Goal: Book appointment/travel/reservation

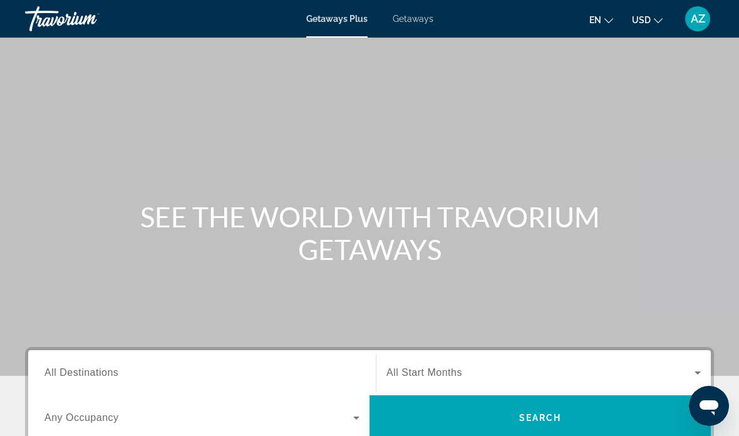
click at [696, 19] on span "AZ" at bounding box center [697, 19] width 14 height 13
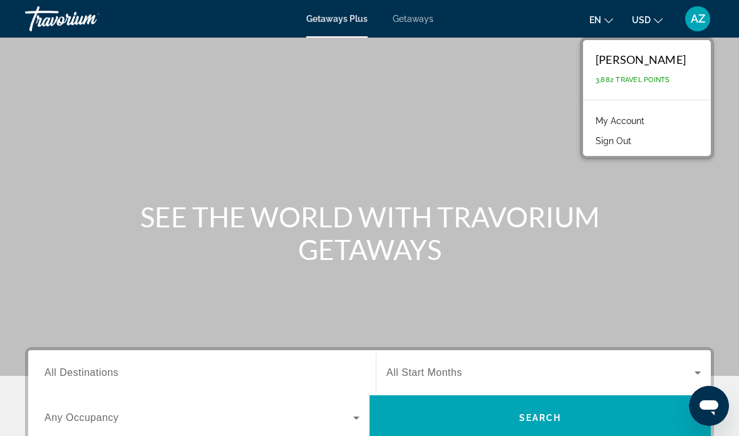
click at [651, 246] on div "SEE THE WORLD WITH TRAVORIUM GETAWAYS" at bounding box center [369, 232] width 739 height 65
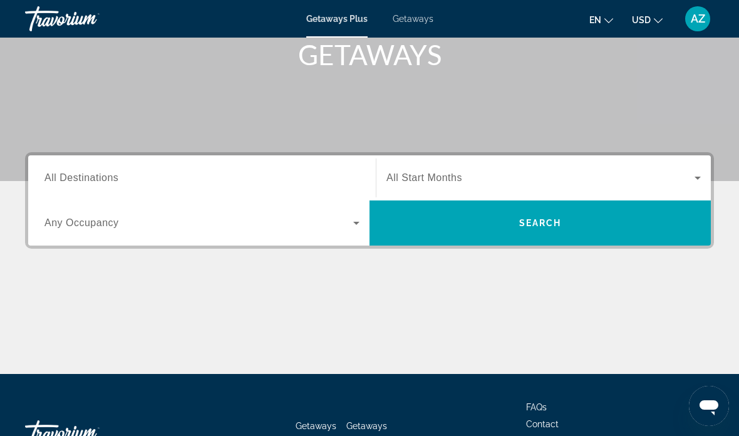
click at [251, 167] on div "Search widget" at bounding box center [201, 178] width 315 height 36
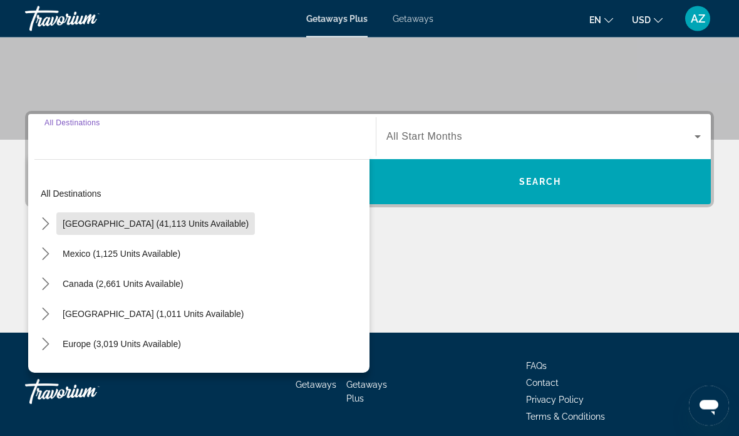
click at [168, 222] on span "[GEOGRAPHIC_DATA] (41,113 units available)" at bounding box center [156, 224] width 186 height 10
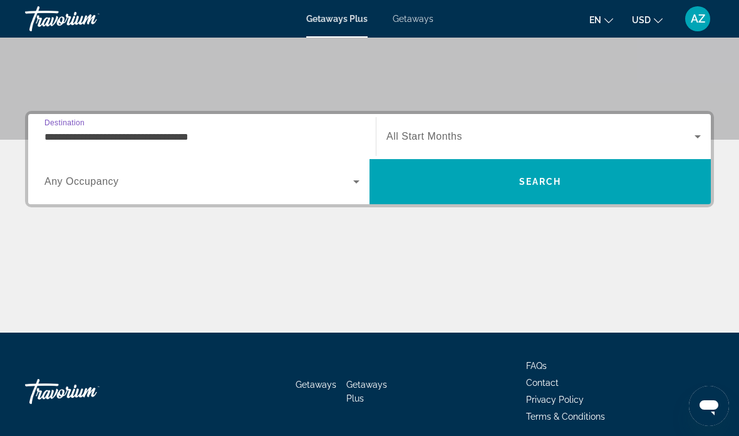
click at [478, 129] on span "Search widget" at bounding box center [540, 136] width 308 height 15
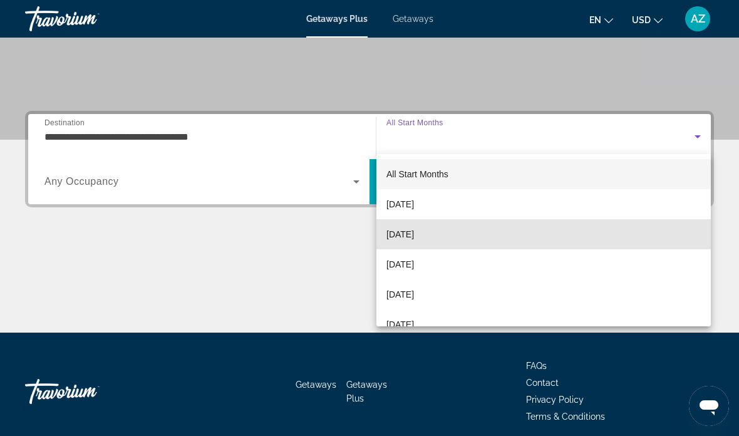
click at [464, 237] on mat-option "[DATE]" at bounding box center [543, 234] width 334 height 30
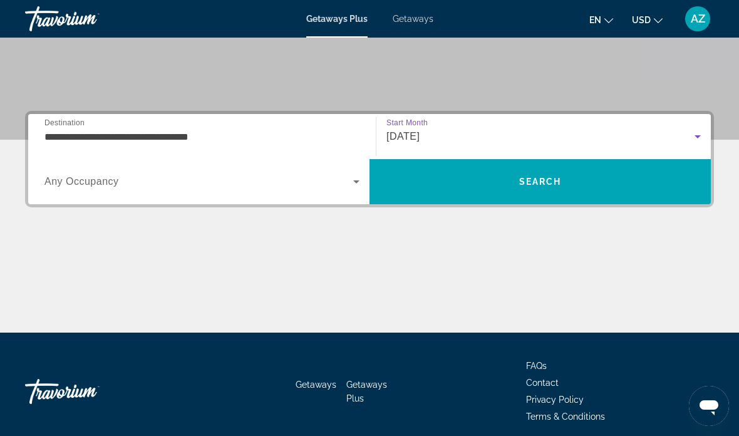
click at [527, 130] on div "[DATE]" at bounding box center [540, 136] width 308 height 15
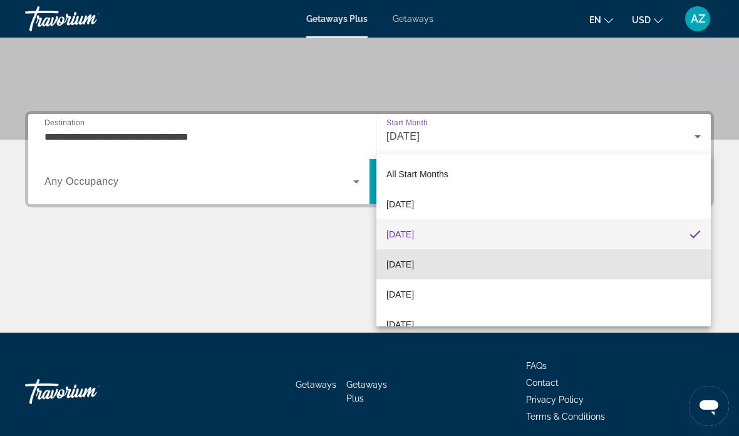
click at [471, 266] on mat-option "[DATE]" at bounding box center [543, 264] width 334 height 30
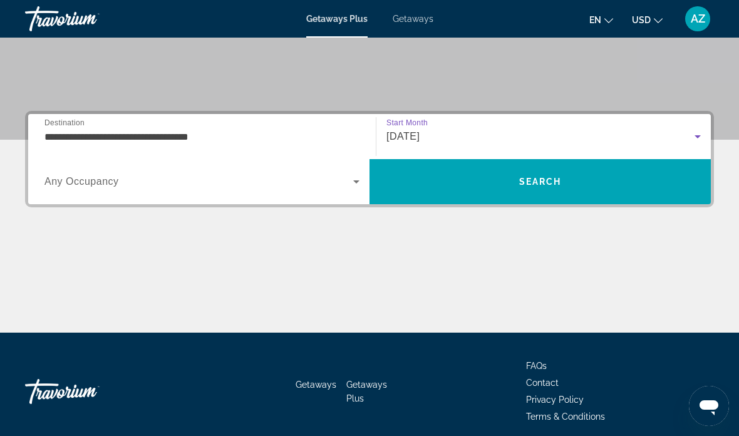
click at [274, 183] on span "Search widget" at bounding box center [198, 181] width 309 height 15
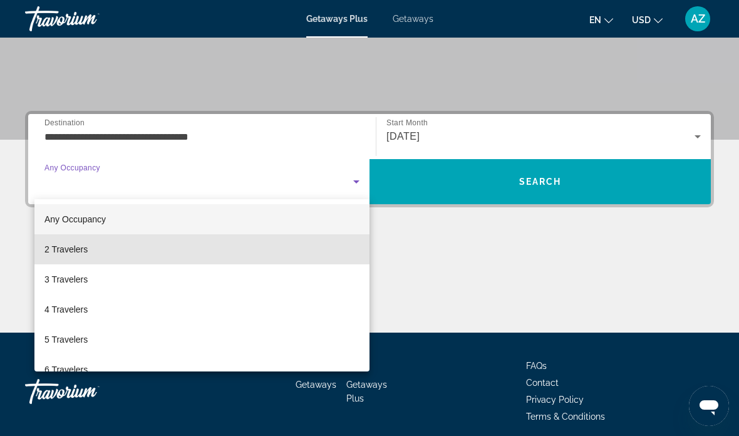
click at [135, 256] on mat-option "2 Travelers" at bounding box center [201, 249] width 335 height 30
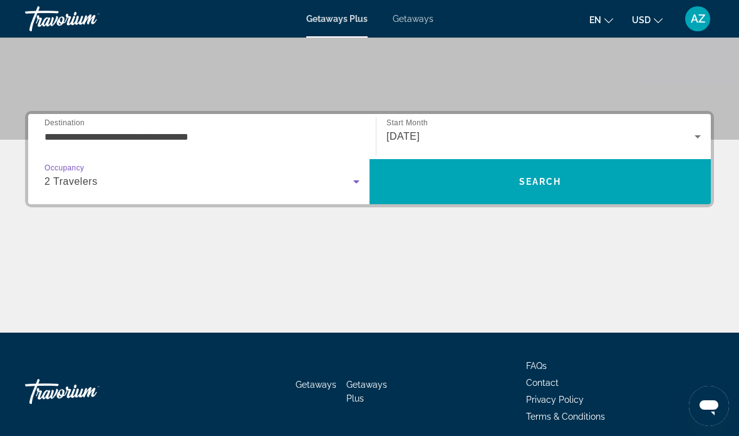
click at [341, 182] on div "2 Travelers" at bounding box center [198, 181] width 309 height 15
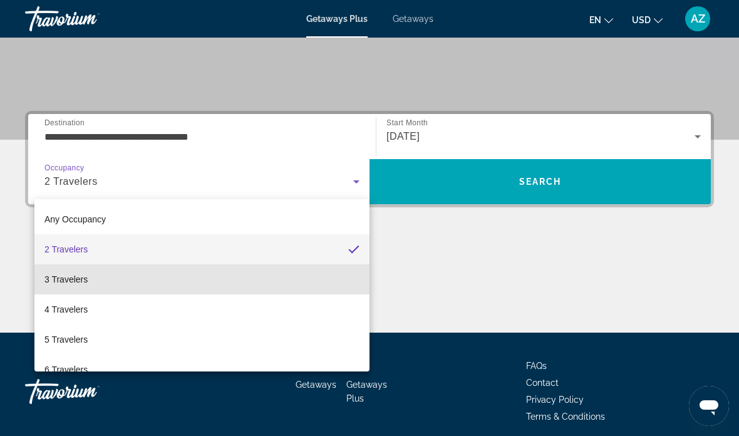
click at [232, 282] on mat-option "3 Travelers" at bounding box center [201, 279] width 335 height 30
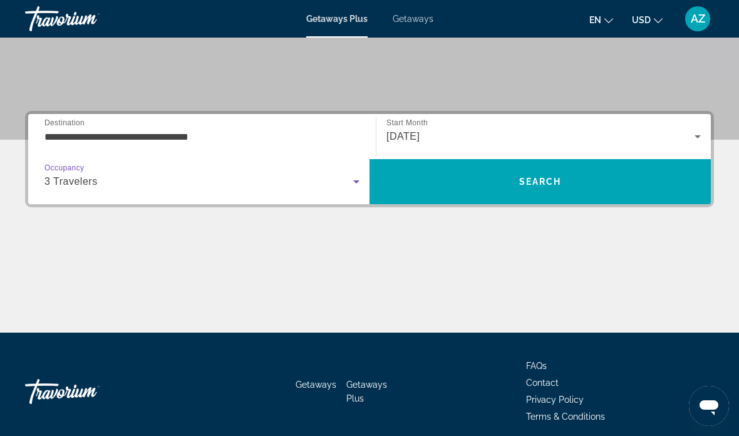
click at [196, 136] on input "**********" at bounding box center [201, 137] width 315 height 15
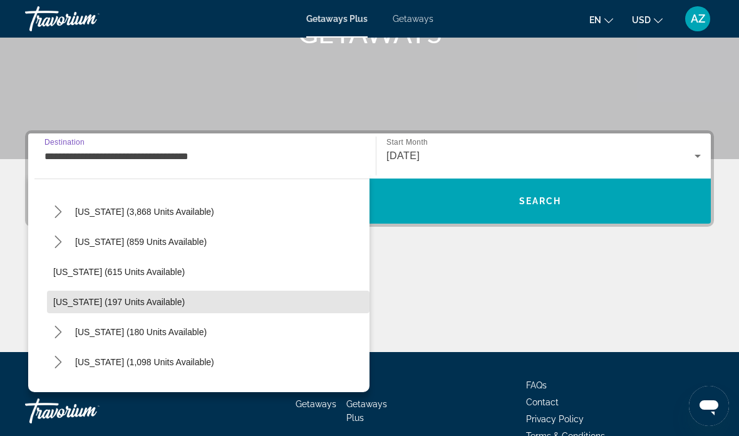
scroll to position [660, 0]
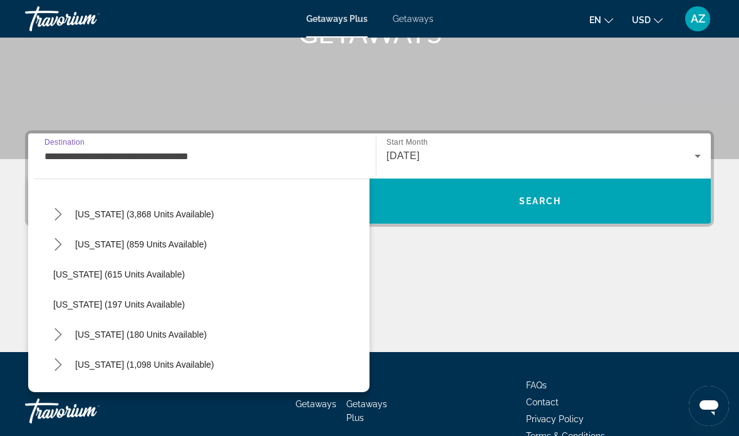
click at [182, 215] on span "[US_STATE] (3,868 units available)" at bounding box center [144, 214] width 139 height 10
type input "**********"
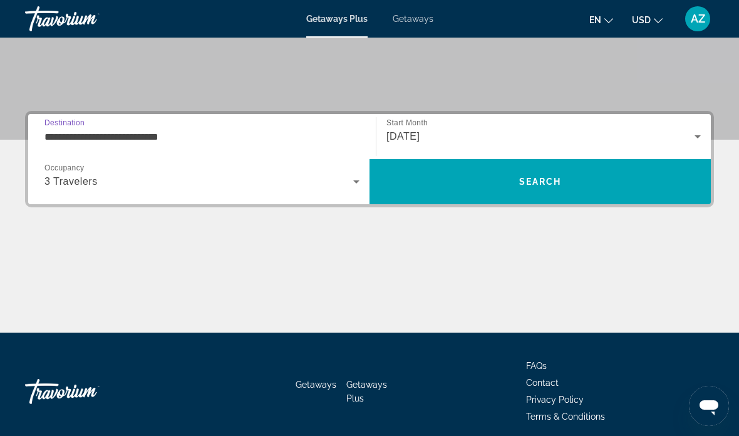
click at [552, 172] on span "Search" at bounding box center [539, 182] width 341 height 30
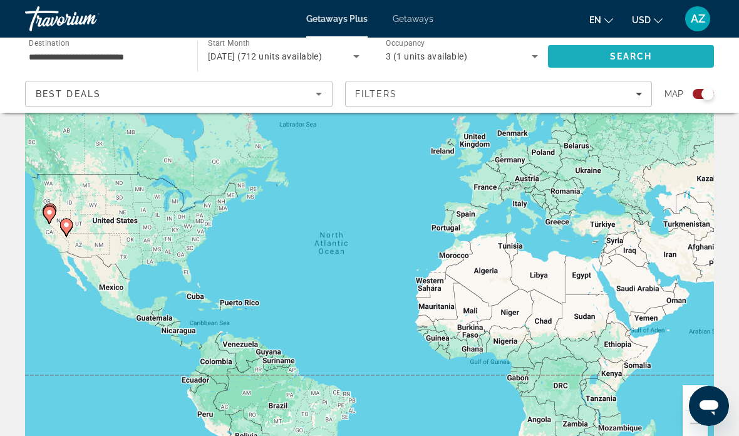
click at [642, 48] on span "Search" at bounding box center [631, 56] width 166 height 30
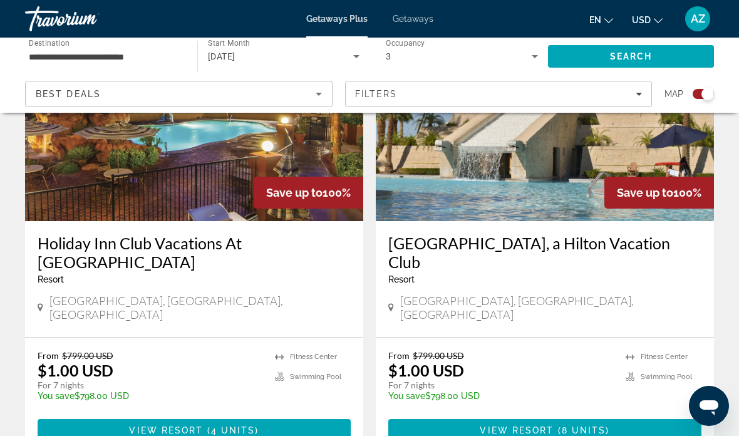
scroll to position [987, 0]
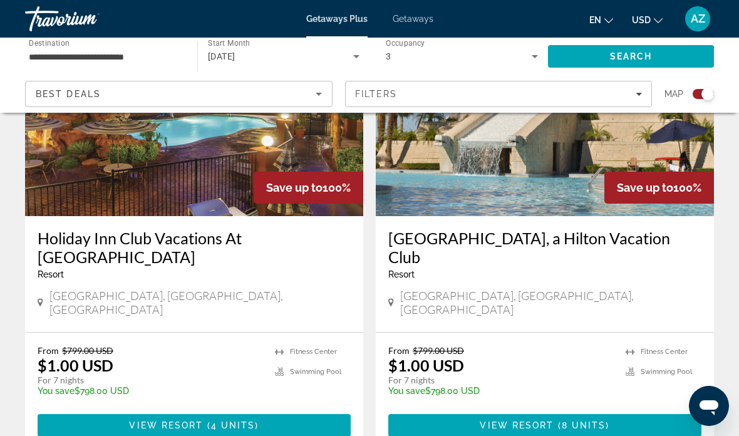
click at [617, 88] on span "Filters" at bounding box center [499, 94] width 306 height 30
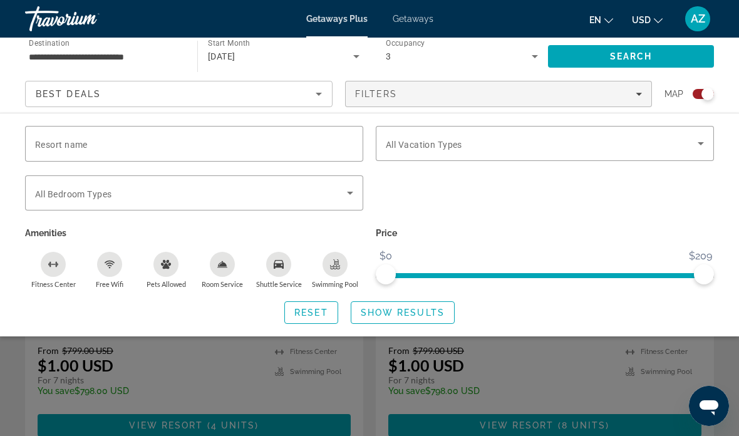
click at [548, 137] on span "Search widget" at bounding box center [542, 143] width 312 height 15
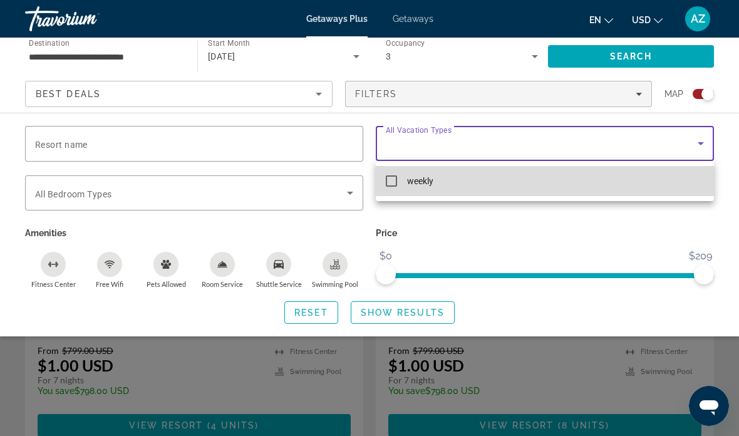
click at [499, 181] on mat-option "weekly" at bounding box center [545, 181] width 338 height 30
click at [509, 179] on mat-option "weekly" at bounding box center [545, 181] width 338 height 30
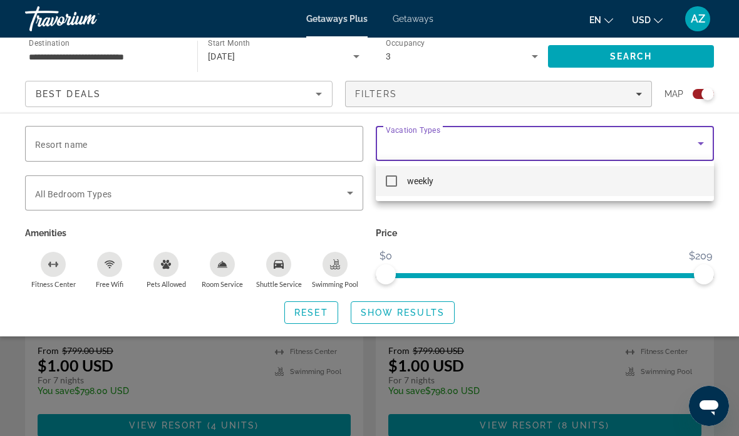
click at [567, 343] on div at bounding box center [369, 218] width 739 height 436
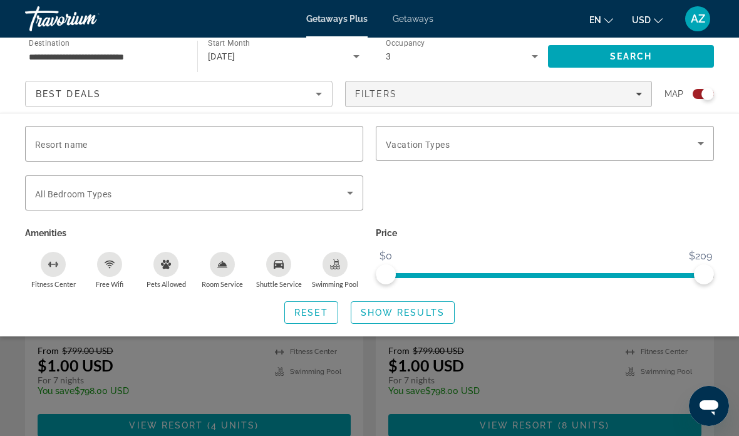
click at [225, 354] on div "Search widget" at bounding box center [369, 312] width 739 height 248
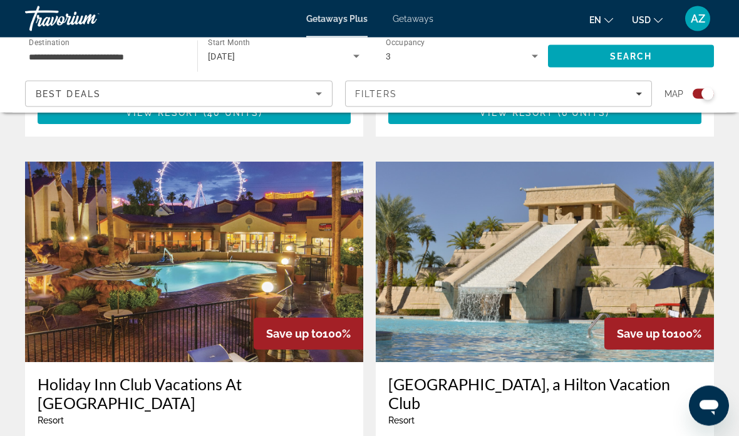
scroll to position [849, 0]
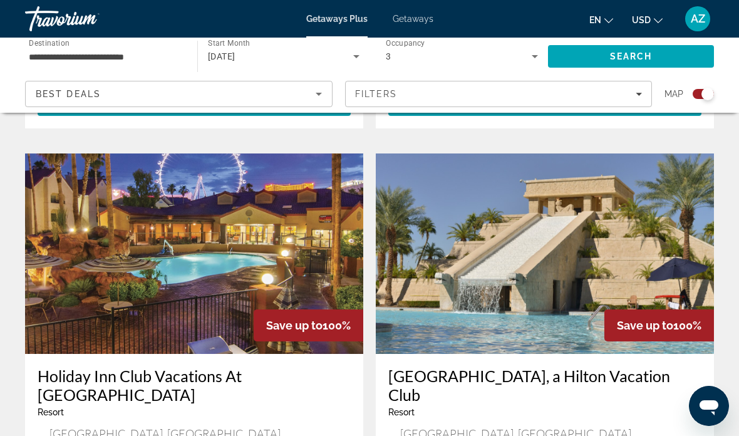
click at [543, 366] on h3 "[GEOGRAPHIC_DATA], a Hilton Vacation Club" at bounding box center [544, 385] width 313 height 38
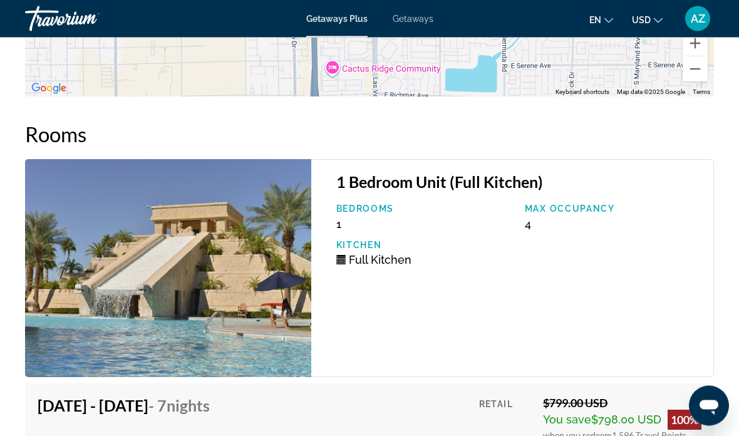
scroll to position [2220, 0]
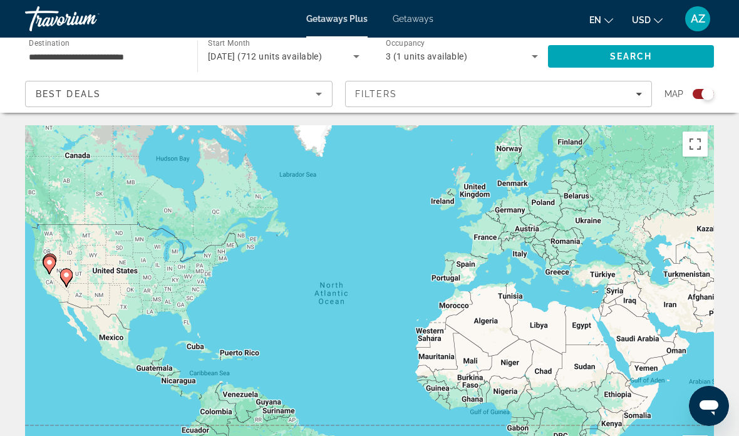
click at [322, 56] on span "[DATE] (712 units available)" at bounding box center [265, 56] width 114 height 10
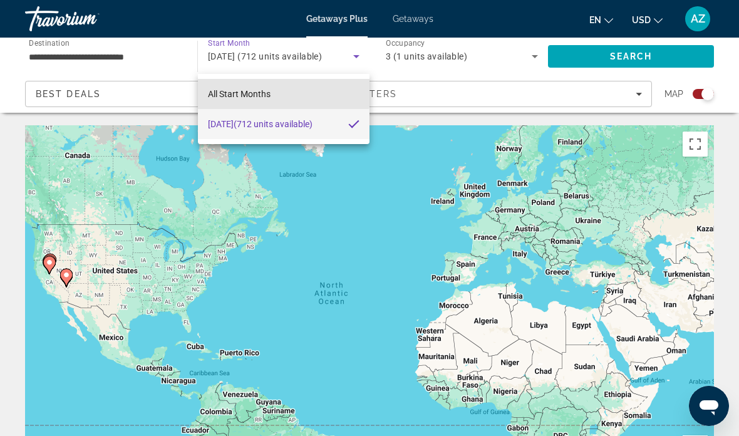
click at [267, 91] on span "All Start Months" at bounding box center [239, 94] width 63 height 10
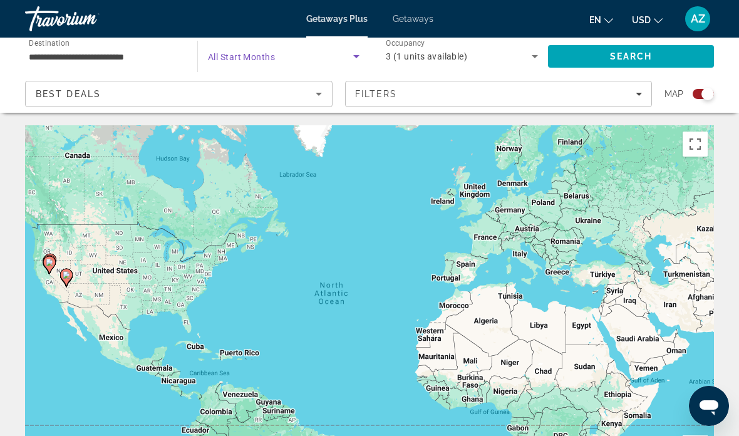
click at [625, 58] on span "Search" at bounding box center [631, 56] width 43 height 10
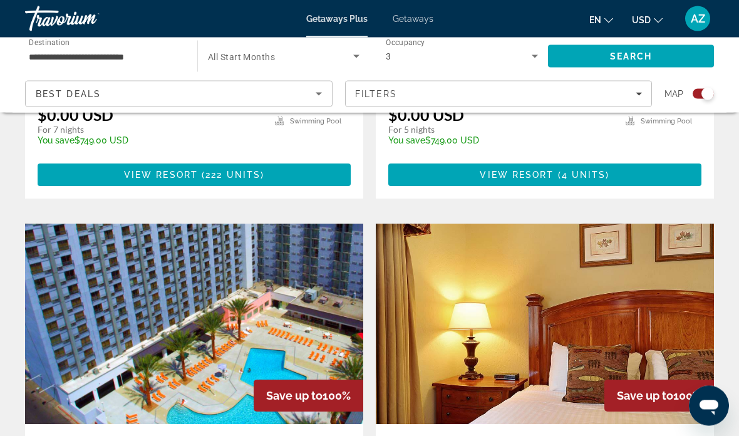
scroll to position [1683, 0]
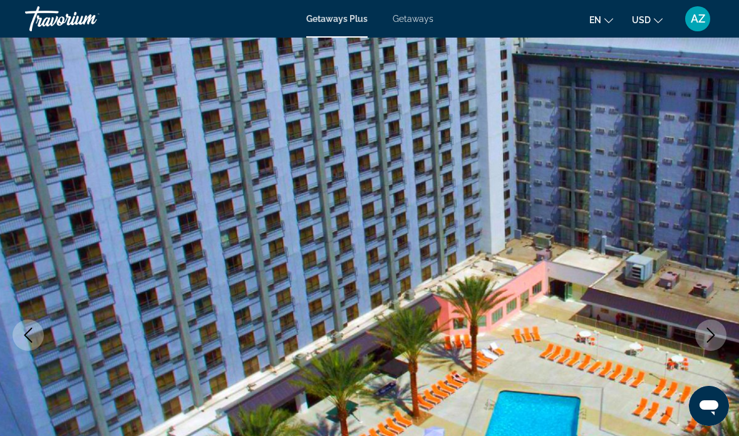
click at [698, 334] on button "Next image" at bounding box center [710, 334] width 31 height 31
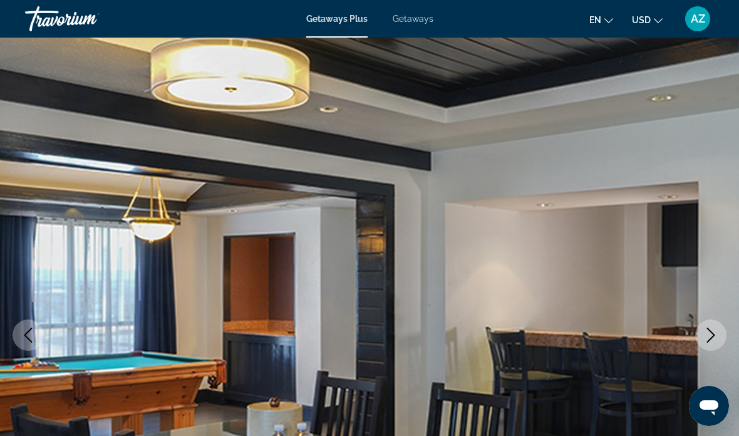
click at [708, 332] on icon "Next image" at bounding box center [710, 334] width 15 height 15
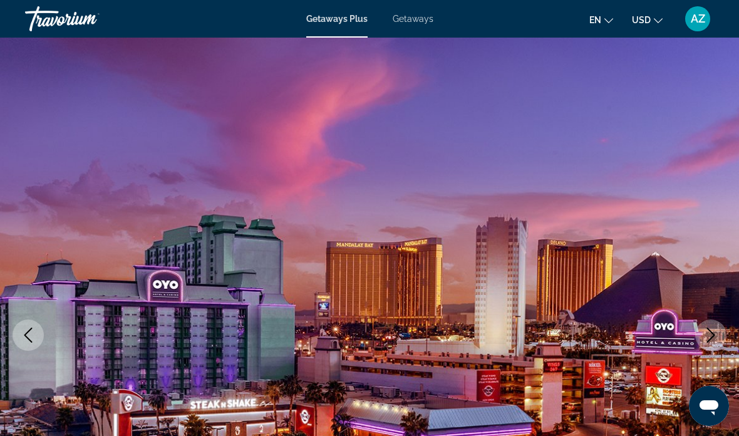
click at [707, 329] on icon "Next image" at bounding box center [710, 334] width 15 height 15
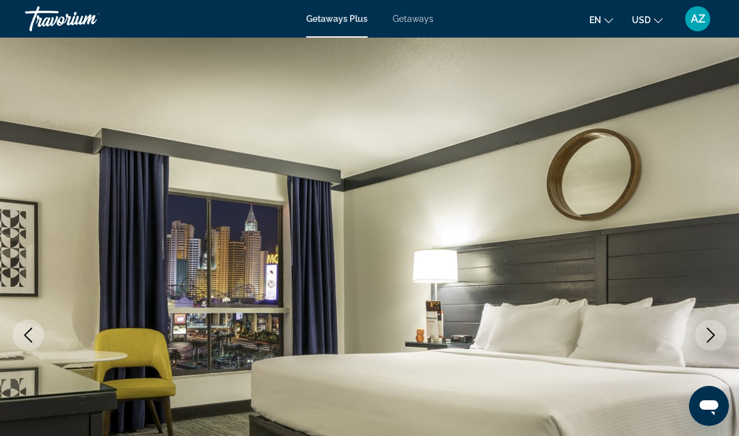
click at [707, 335] on icon "Next image" at bounding box center [710, 334] width 15 height 15
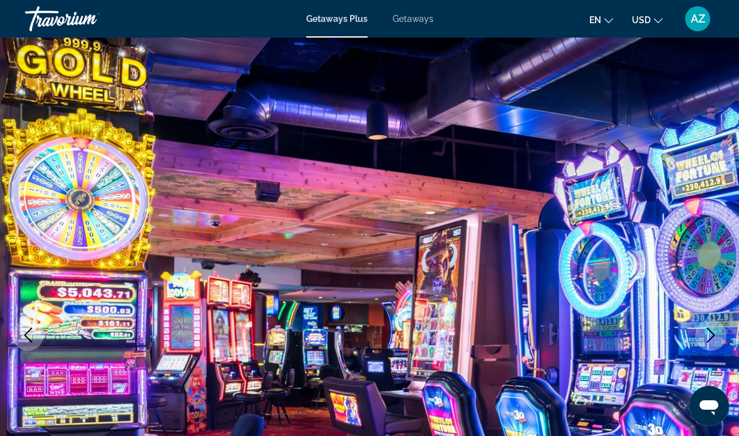
click at [707, 336] on icon "Next image" at bounding box center [710, 334] width 15 height 15
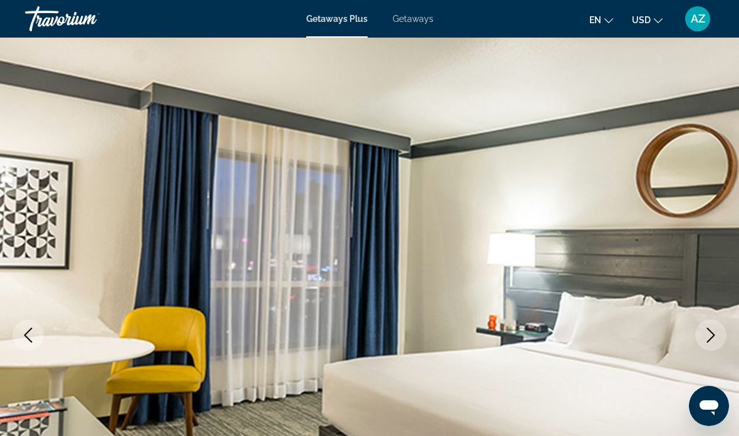
click at [712, 330] on icon "Next image" at bounding box center [710, 334] width 15 height 15
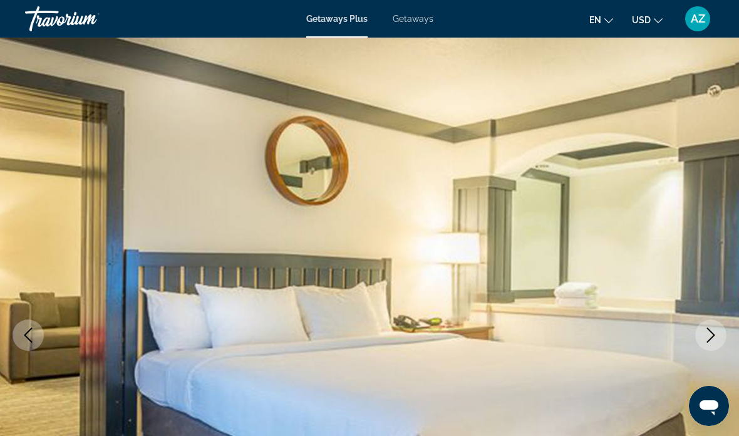
click at [704, 335] on icon "Next image" at bounding box center [710, 334] width 15 height 15
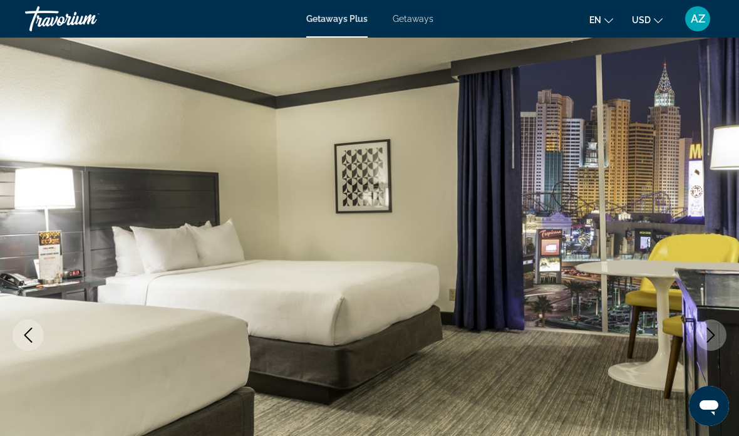
click at [705, 337] on icon "Next image" at bounding box center [710, 334] width 15 height 15
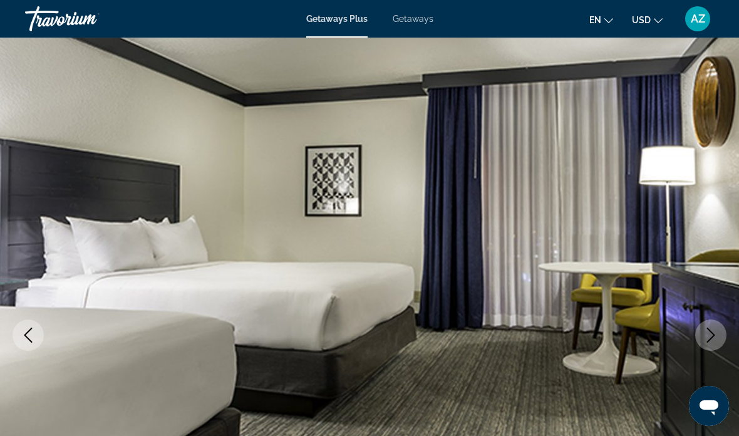
click at [707, 337] on icon "Next image" at bounding box center [710, 334] width 15 height 15
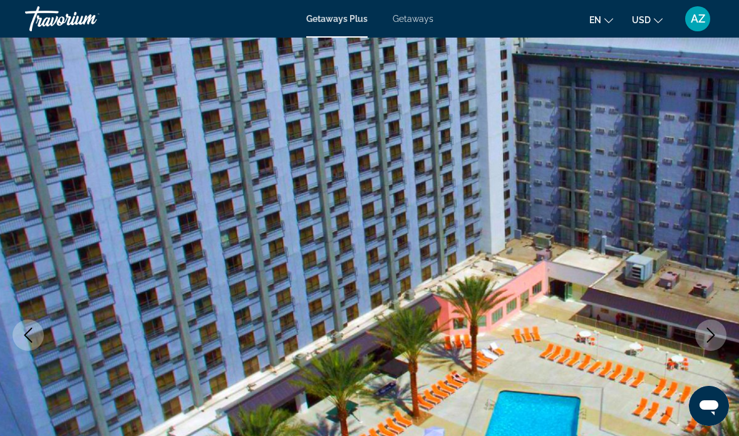
click at [709, 336] on icon "Next image" at bounding box center [710, 334] width 15 height 15
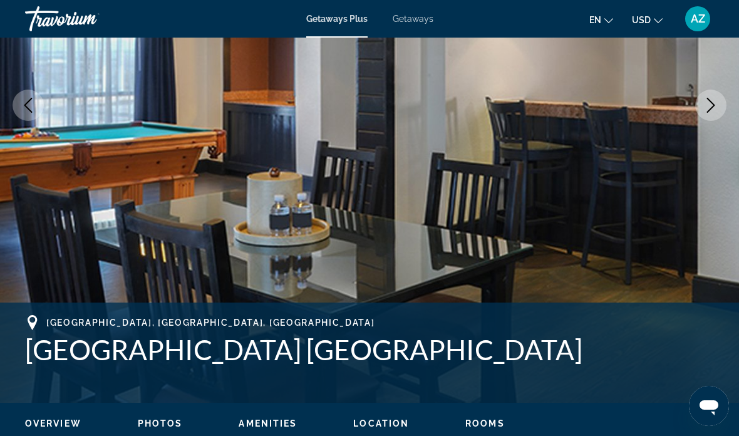
scroll to position [245, 0]
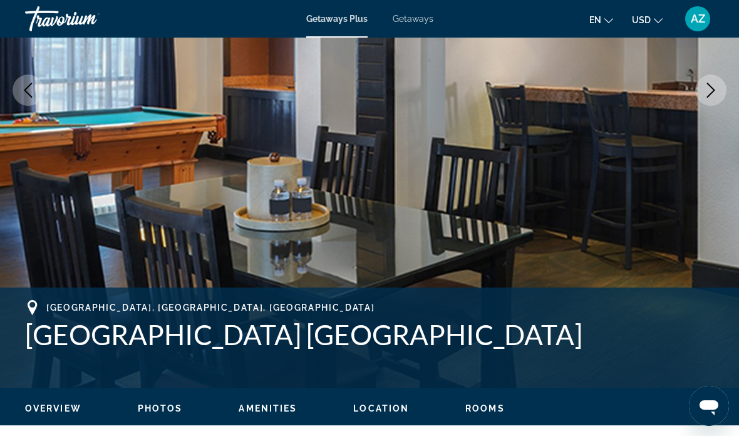
click at [703, 88] on icon "Next image" at bounding box center [710, 90] width 15 height 15
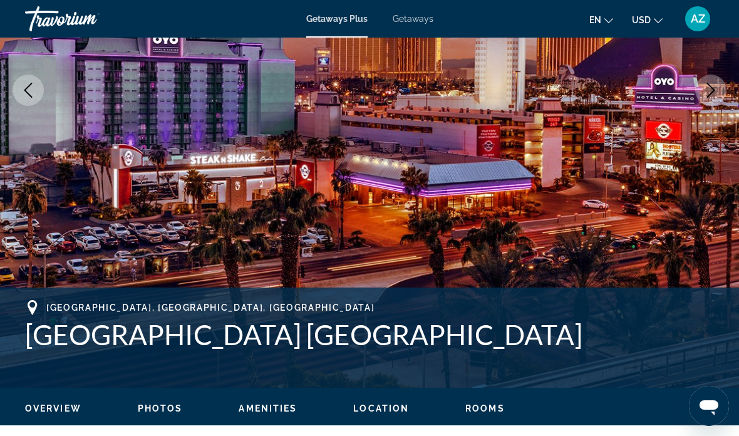
click at [702, 108] on img "Main content" at bounding box center [369, 90] width 739 height 595
click at [711, 100] on button "Next image" at bounding box center [710, 89] width 31 height 31
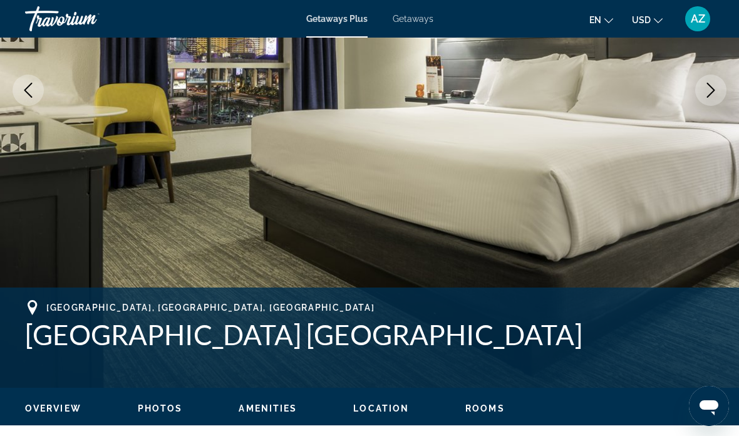
click at [709, 97] on icon "Next image" at bounding box center [710, 90] width 15 height 15
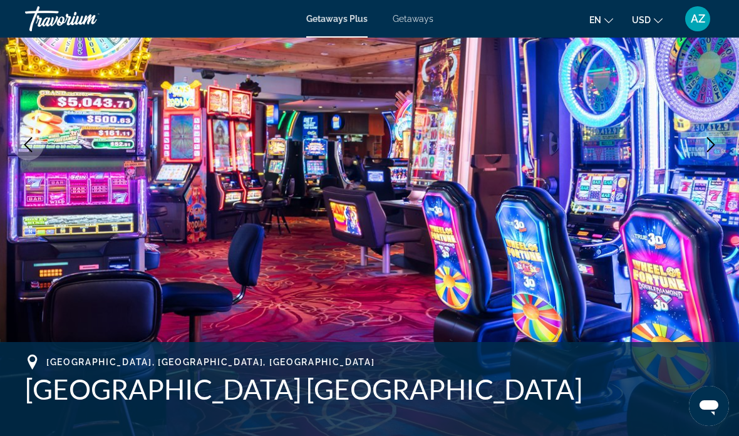
scroll to position [155, 0]
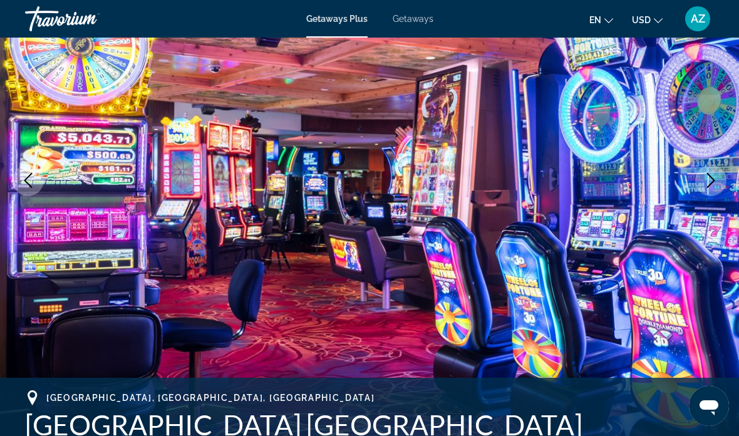
click at [712, 182] on icon "Next image" at bounding box center [711, 180] width 8 height 15
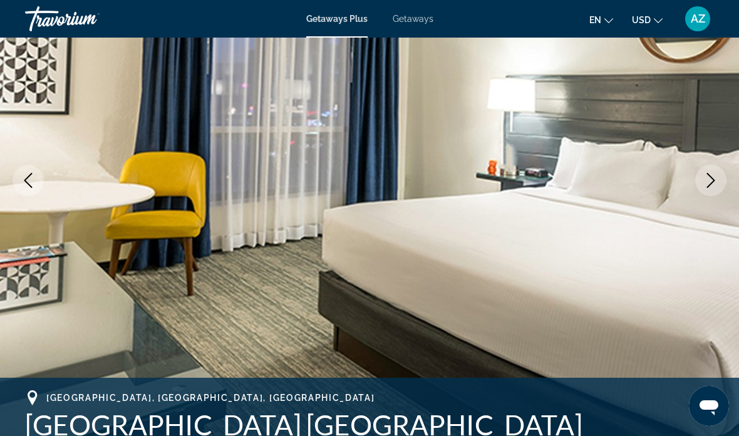
click at [708, 183] on icon "Next image" at bounding box center [710, 180] width 15 height 15
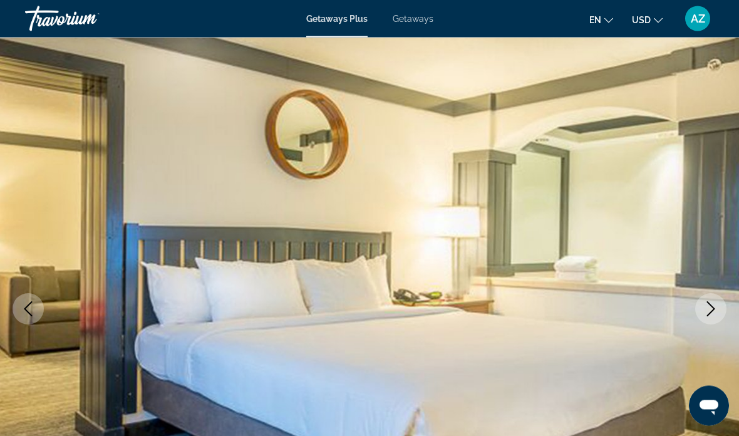
scroll to position [0, 0]
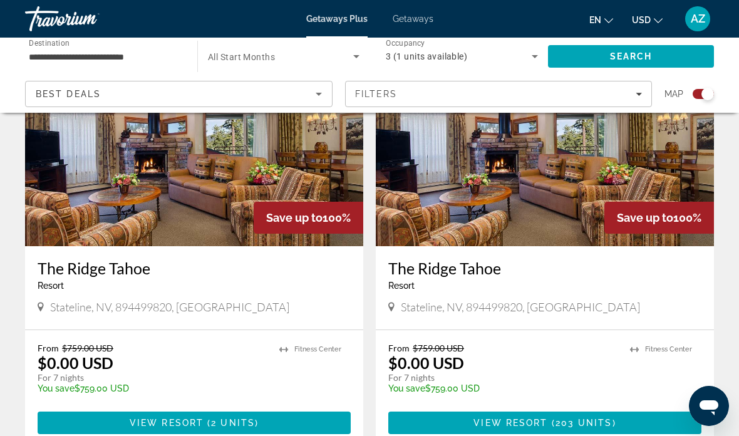
scroll to position [2817, 0]
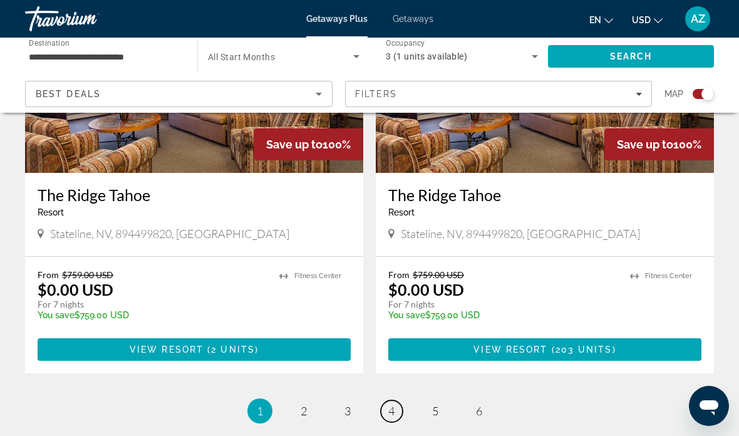
click at [396, 400] on link "page 4" at bounding box center [392, 411] width 22 height 22
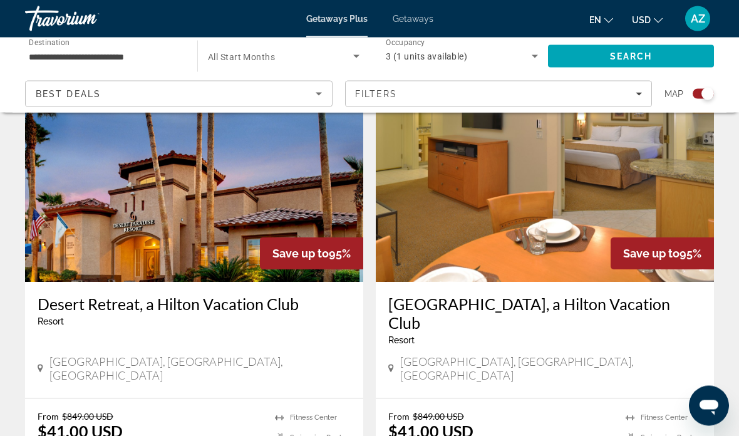
scroll to position [2867, 0]
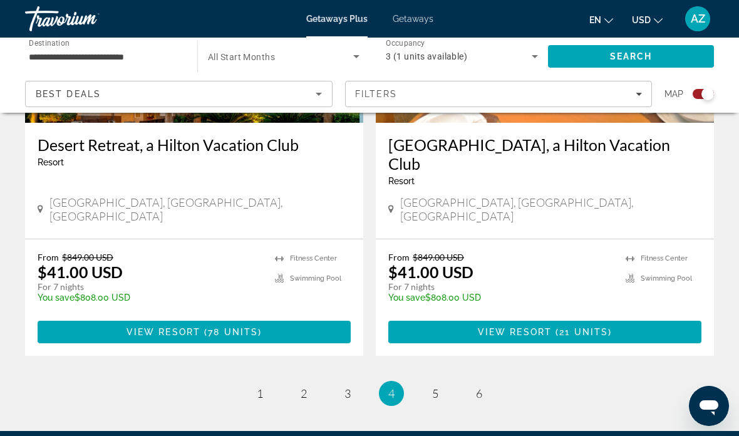
click at [305, 58] on span "Search widget" at bounding box center [280, 56] width 145 height 15
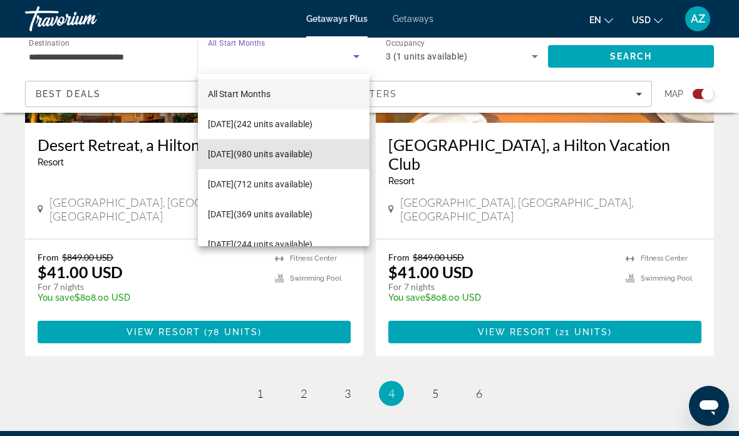
click at [305, 157] on span "[DATE] (980 units available)" at bounding box center [260, 153] width 105 height 15
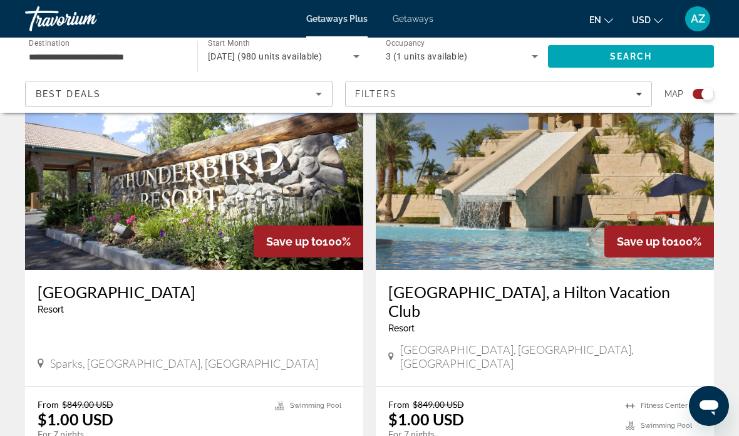
scroll to position [915, 0]
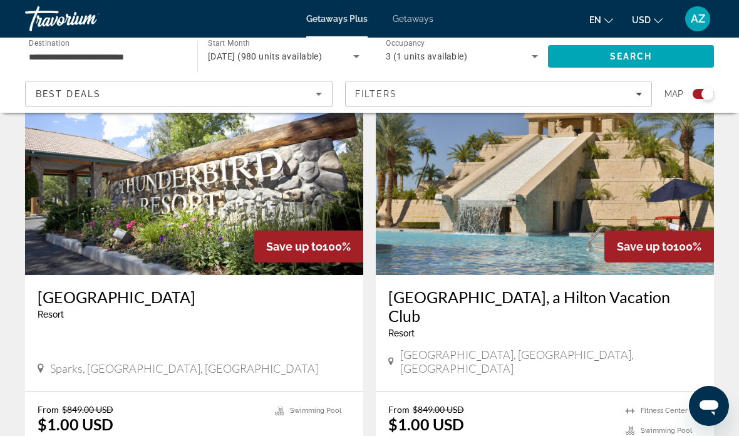
click at [322, 59] on span "[DATE] (980 units available)" at bounding box center [265, 56] width 114 height 10
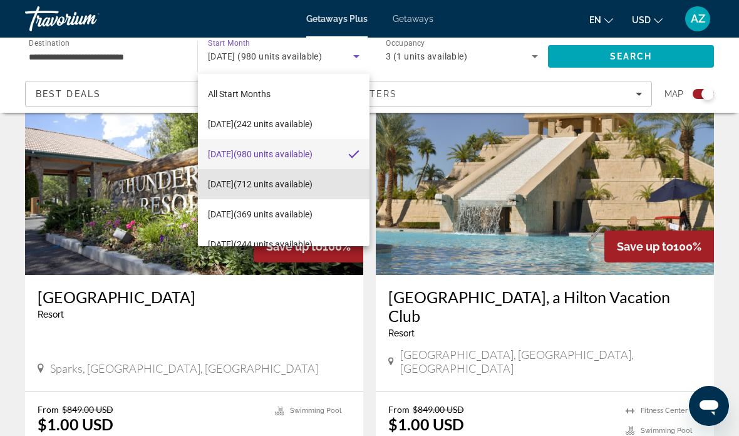
click at [242, 185] on span "[DATE] (712 units available)" at bounding box center [260, 184] width 105 height 15
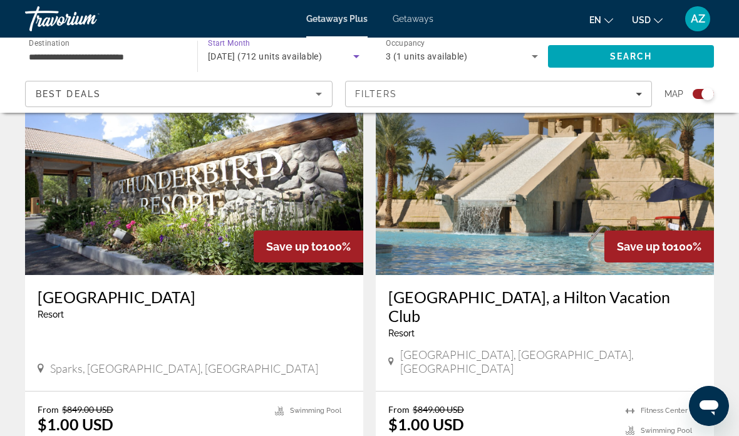
click at [652, 63] on span "Search" at bounding box center [631, 56] width 166 height 30
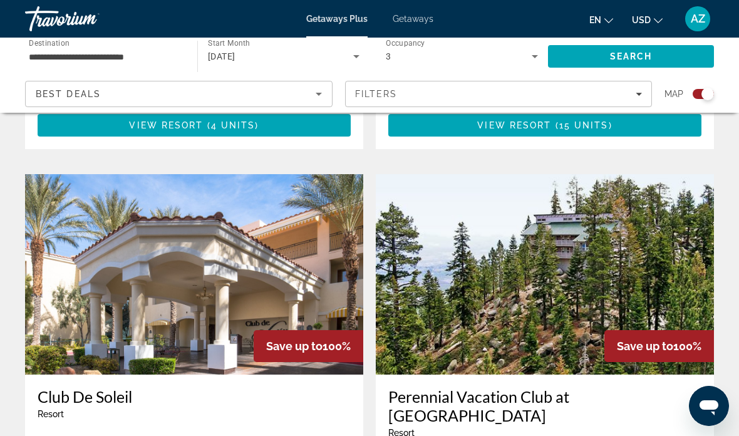
scroll to position [1731, 0]
